Goal: Information Seeking & Learning: Understand process/instructions

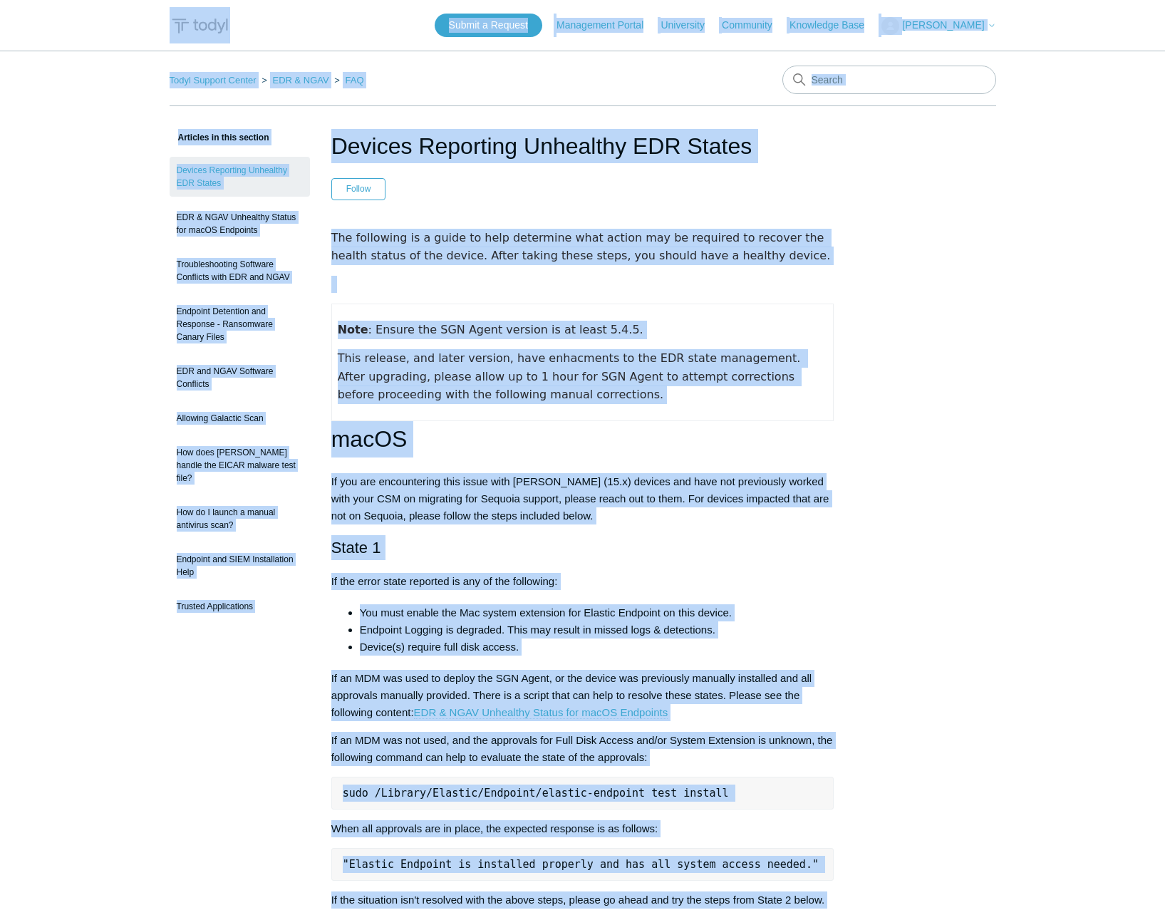
click at [509, 95] on nav "Todyl Support Center EDR & NGAV FAQ" at bounding box center [583, 86] width 826 height 41
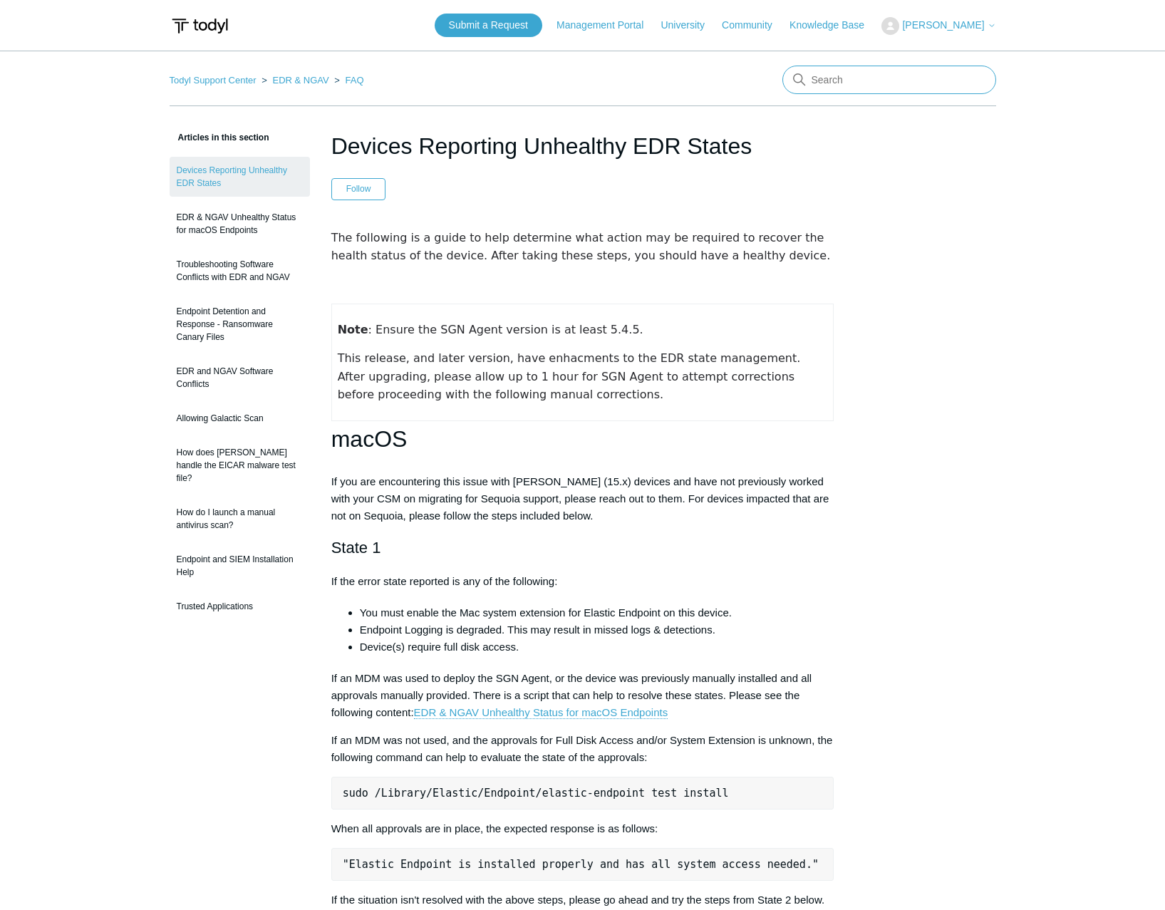
click at [861, 83] on input "Search" at bounding box center [889, 80] width 214 height 28
type input "sase whitelist"
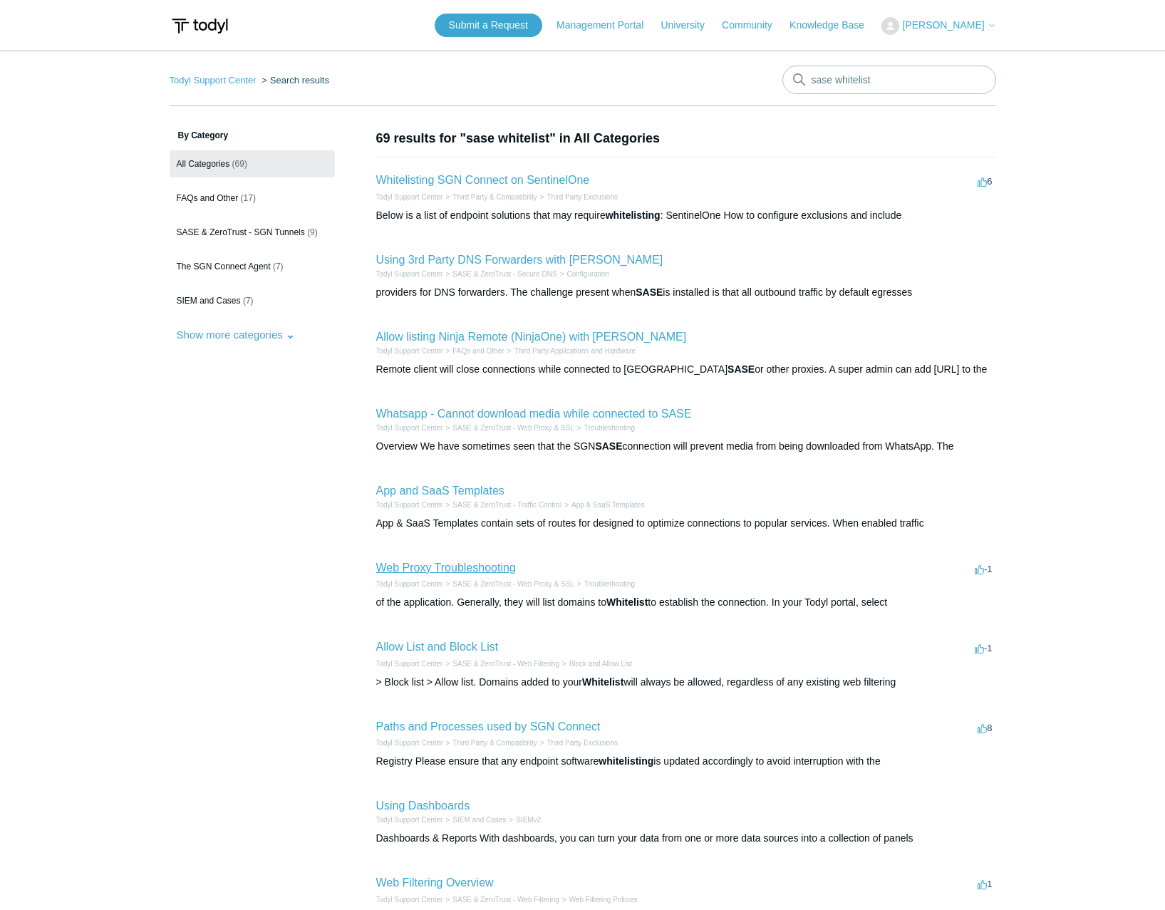
click at [482, 564] on link "Web Proxy Troubleshooting" at bounding box center [446, 567] width 140 height 12
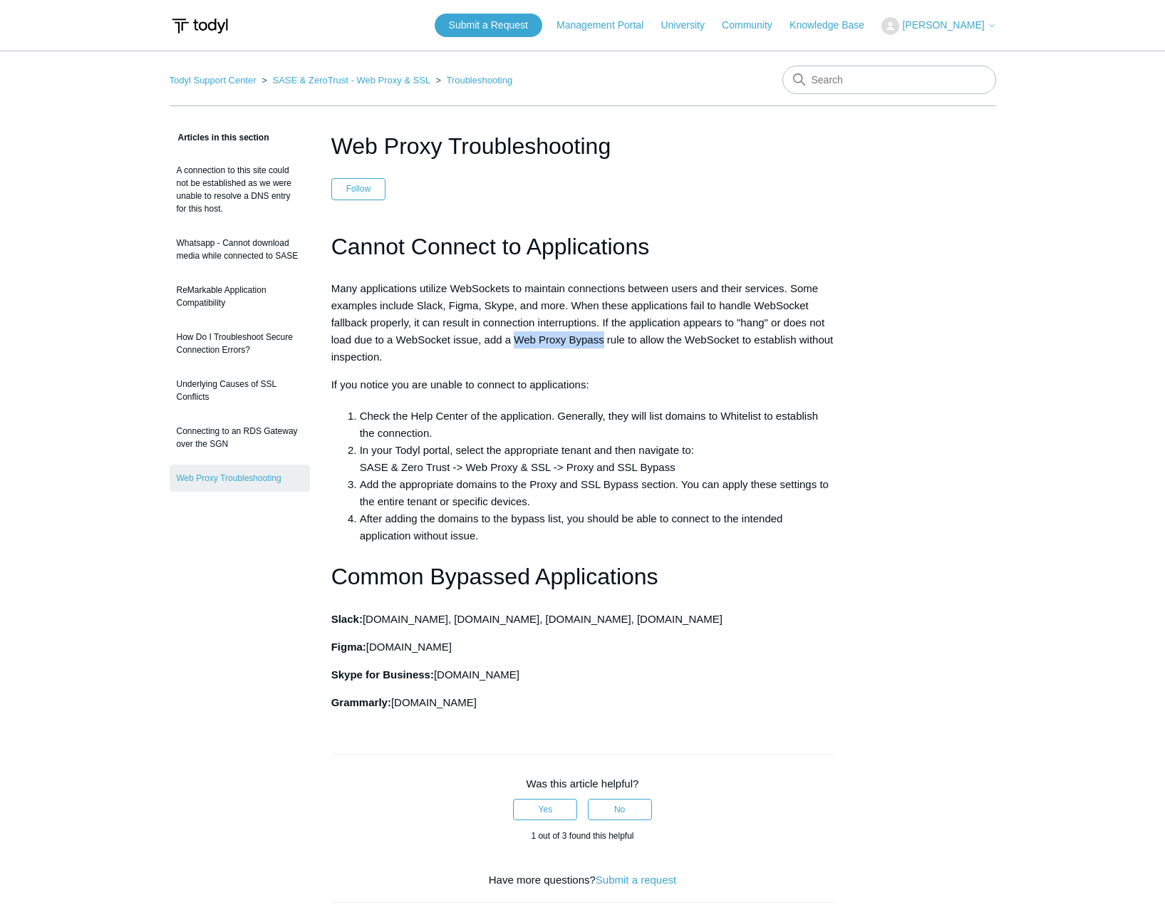
drag, startPoint x: 515, startPoint y: 342, endPoint x: 600, endPoint y: 345, distance: 84.8
click at [601, 344] on span "Many applications utilize WebSockets to maintain connections between users and …" at bounding box center [582, 322] width 502 height 80
drag, startPoint x: 361, startPoint y: 467, endPoint x: 454, endPoint y: 472, distance: 93.5
click at [454, 472] on span "In your Todyl portal, select the appropriate tenant and then navigate to: SASE …" at bounding box center [527, 458] width 334 height 29
drag, startPoint x: 454, startPoint y: 472, endPoint x: 556, endPoint y: 467, distance: 102.0
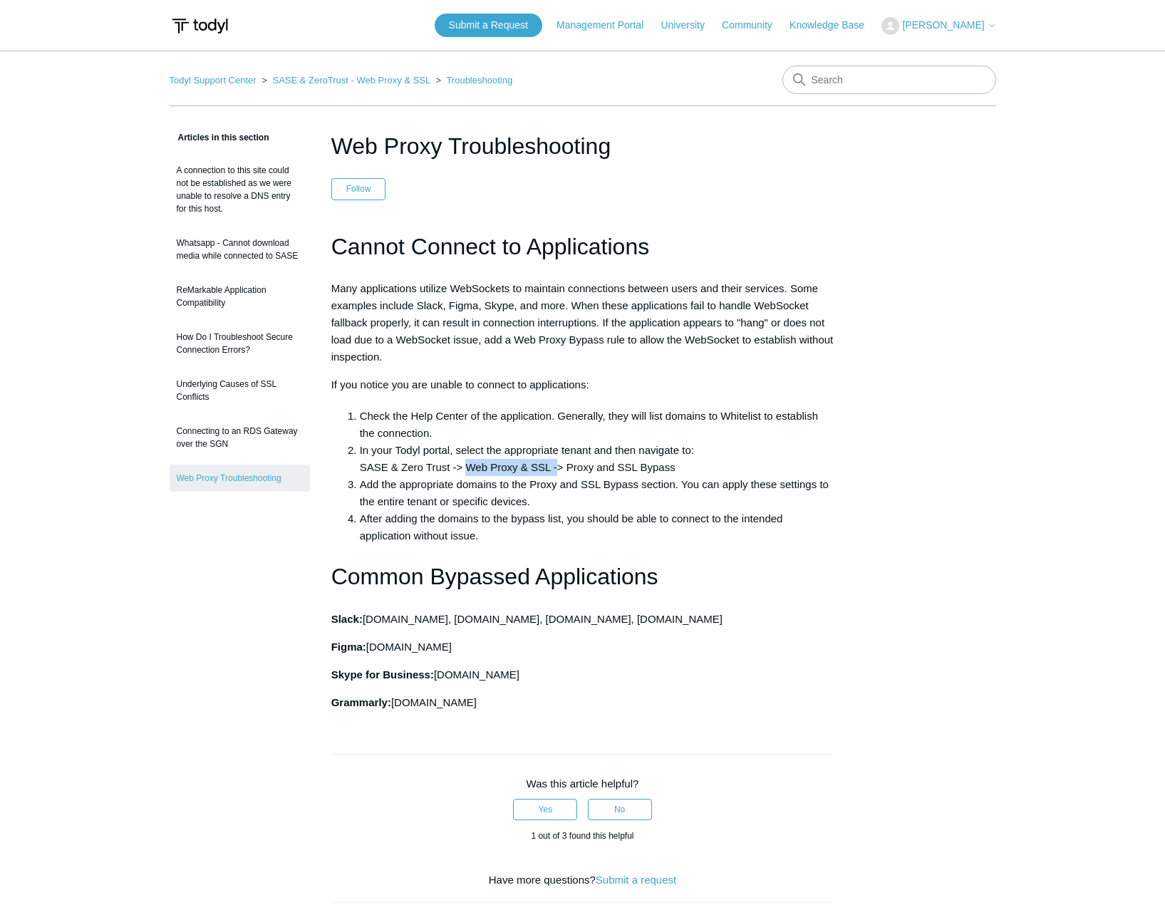
click at [556, 467] on span "In your Todyl portal, select the appropriate tenant and then navigate to: SASE …" at bounding box center [527, 458] width 334 height 29
drag, startPoint x: 556, startPoint y: 467, endPoint x: 680, endPoint y: 469, distance: 124.0
click at [680, 469] on li "In your Todyl portal, select the appropriate tenant and then navigate to: SASE …" at bounding box center [597, 459] width 474 height 34
